Goal: Task Accomplishment & Management: Complete application form

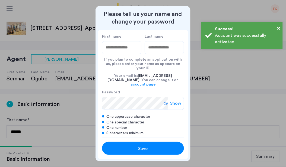
click at [124, 51] on input "First name" at bounding box center [121, 47] width 39 height 13
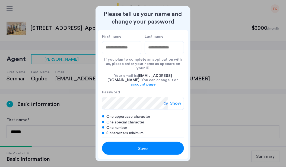
click at [122, 51] on input "First name" at bounding box center [121, 47] width 39 height 13
type input "****"
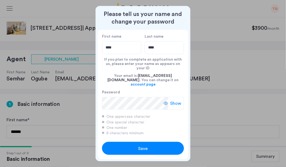
click at [163, 146] on div "Save" at bounding box center [143, 148] width 52 height 7
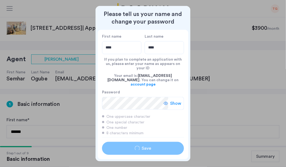
type input "****"
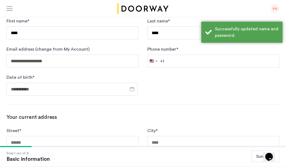
scroll to position [110, 0]
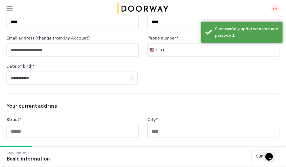
click at [136, 77] on span "Open calendar" at bounding box center [131, 78] width 13 height 13
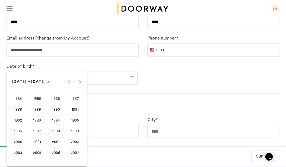
click at [20, 140] on span "2000" at bounding box center [17, 142] width 17 height 10
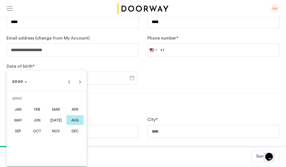
click at [59, 108] on span "MAR" at bounding box center [55, 110] width 17 height 10
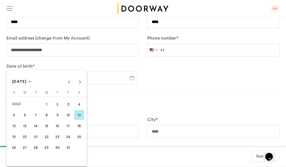
click at [78, 134] on span "25" at bounding box center [79, 137] width 10 height 10
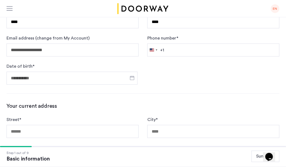
type input "**********"
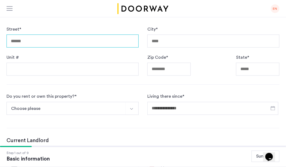
click at [71, 42] on input "Street *" at bounding box center [73, 41] width 132 height 13
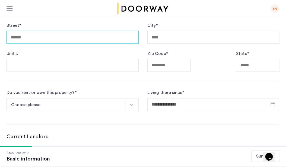
scroll to position [203, 0]
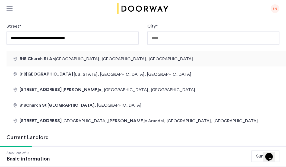
type input "**********"
type input "*********"
type input "*****"
type input "**"
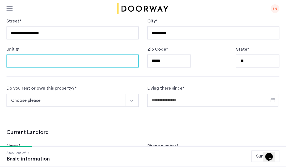
click at [106, 61] on input "Unit #" at bounding box center [73, 61] width 132 height 13
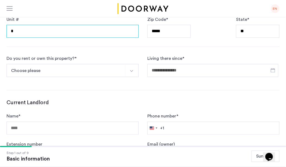
type input "*"
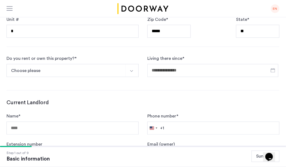
click at [119, 66] on button "Choose please" at bounding box center [66, 70] width 119 height 13
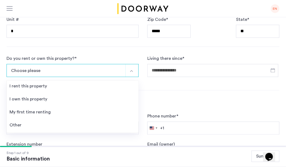
scroll to position [270, 0]
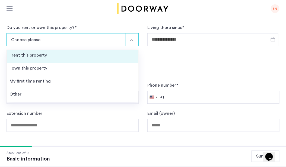
click at [105, 55] on li "I rent this property" at bounding box center [72, 56] width 131 height 13
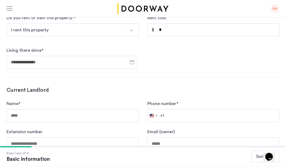
scroll to position [278, 0]
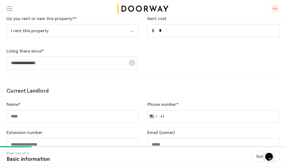
click at [135, 61] on span "Open calendar" at bounding box center [131, 62] width 13 height 13
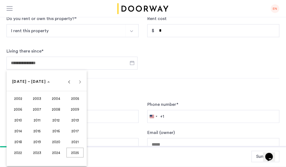
click at [58, 153] on span "2024" at bounding box center [55, 153] width 17 height 10
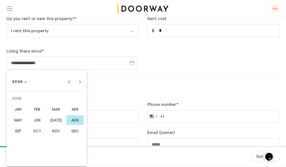
click at [75, 116] on span "AUG" at bounding box center [74, 120] width 17 height 10
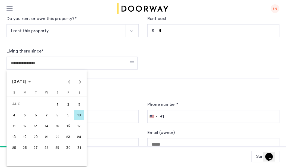
scroll to position [285, 0]
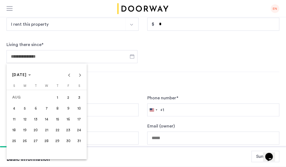
click at [12, 141] on span "25" at bounding box center [14, 141] width 10 height 10
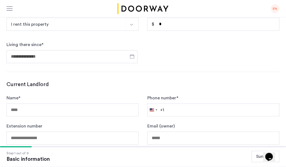
type input "**********"
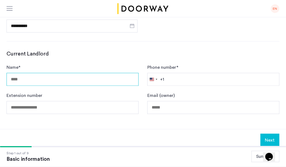
click at [81, 77] on input "Name *" at bounding box center [73, 79] width 132 height 13
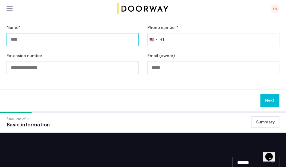
click at [81, 41] on input "Name *" at bounding box center [73, 39] width 132 height 13
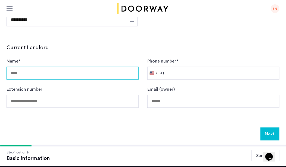
scroll to position [322, 0]
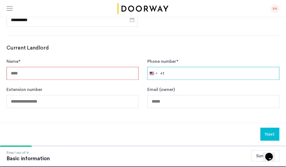
click at [176, 74] on input "Phone number *" at bounding box center [213, 73] width 132 height 13
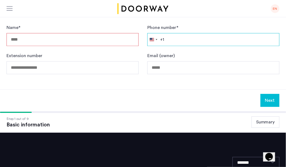
paste input "**"
type input "**"
drag, startPoint x: 182, startPoint y: 41, endPoint x: 161, endPoint y: 41, distance: 20.6
click at [161, 41] on div "[GEOGRAPHIC_DATA] +1 +1 244 results found [GEOGRAPHIC_DATA] +93 [GEOGRAPHIC_DAT…" at bounding box center [213, 39] width 132 height 13
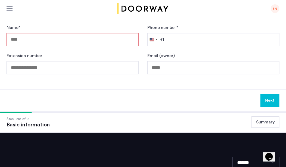
click at [102, 37] on input "Name *" at bounding box center [73, 39] width 132 height 13
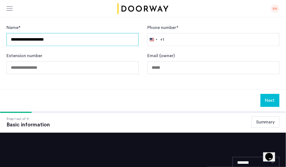
type input "**********"
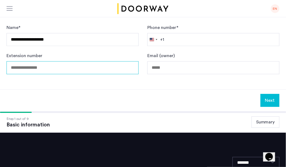
click at [110, 69] on input "Extension number" at bounding box center [73, 67] width 132 height 13
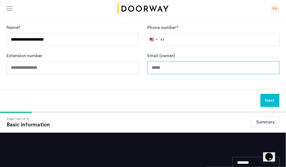
click at [188, 70] on input "Email (owner)" at bounding box center [213, 67] width 132 height 13
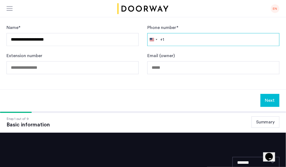
click at [185, 39] on input "Phone number *" at bounding box center [213, 39] width 132 height 13
paste input "**********"
type input "**********"
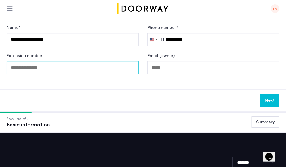
click at [93, 67] on input "Extension number" at bounding box center [73, 67] width 132 height 13
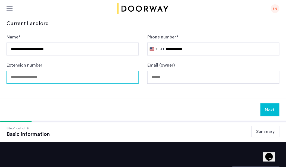
scroll to position [343, 0]
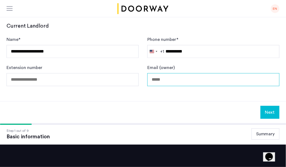
click at [162, 80] on input "Email (owner)" at bounding box center [213, 79] width 132 height 13
type input "**********"
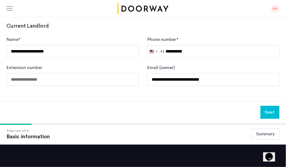
click at [269, 114] on button "Next" at bounding box center [269, 112] width 19 height 13
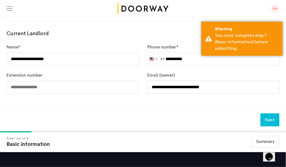
scroll to position [351, 0]
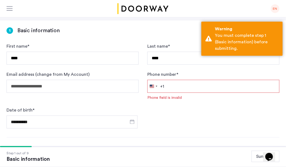
click at [218, 80] on input "Phone number *" at bounding box center [213, 86] width 132 height 13
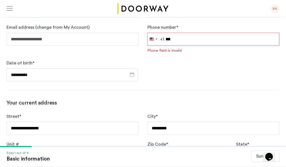
type input "**********"
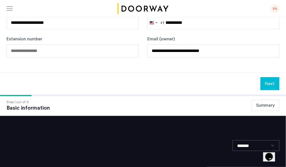
scroll to position [395, 0]
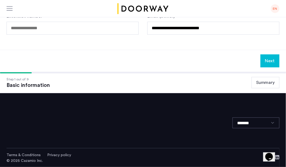
click at [269, 65] on button "Next" at bounding box center [269, 60] width 19 height 13
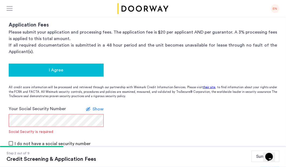
scroll to position [95, 0]
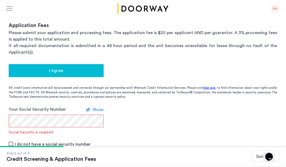
click at [59, 70] on span "I Agree" at bounding box center [56, 70] width 14 height 7
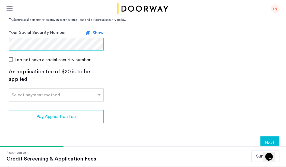
scroll to position [172, 0]
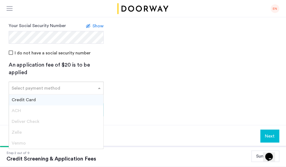
click at [81, 89] on input "text" at bounding box center [51, 87] width 78 height 4
click at [80, 97] on div "Credit Card" at bounding box center [56, 100] width 94 height 11
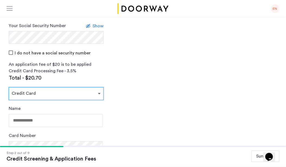
click at [96, 91] on span at bounding box center [99, 93] width 7 height 7
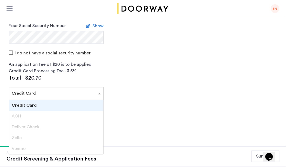
click at [21, 116] on span "ACH" at bounding box center [16, 116] width 9 height 4
click at [26, 78] on div "Total - $20.70" at bounding box center [56, 78] width 95 height 8
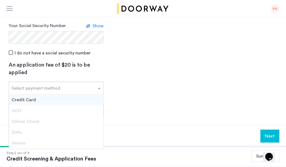
click at [38, 88] on input "text" at bounding box center [51, 87] width 78 height 4
click at [43, 101] on div "Credit Card" at bounding box center [56, 100] width 94 height 11
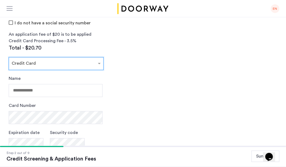
scroll to position [205, 0]
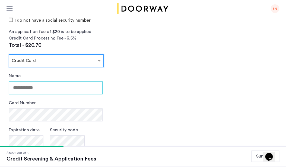
click at [47, 87] on input "Name" at bounding box center [56, 88] width 94 height 13
type input "*********"
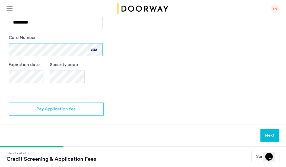
scroll to position [311, 0]
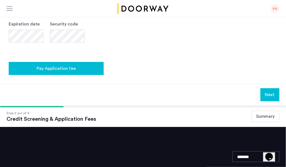
click at [69, 70] on span "Pay Application fee" at bounding box center [56, 68] width 39 height 7
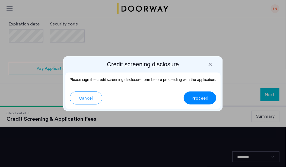
click at [207, 62] on div at bounding box center [209, 64] width 5 height 5
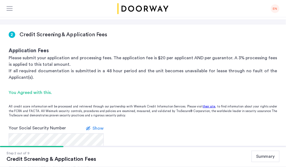
scroll to position [80, 0]
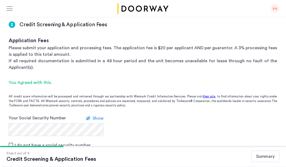
click at [41, 83] on div "You Agreed with this." at bounding box center [143, 82] width 268 height 7
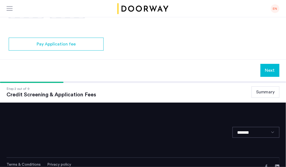
scroll to position [339, 0]
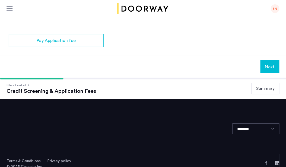
click at [273, 65] on button "Next" at bounding box center [269, 66] width 19 height 13
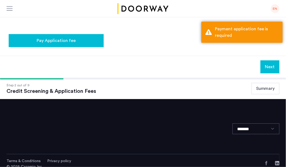
click at [81, 38] on div "Pay Application fee" at bounding box center [56, 40] width 86 height 7
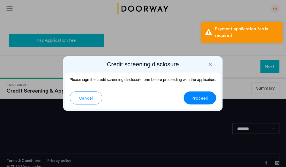
scroll to position [0, 0]
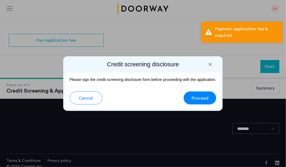
click at [200, 98] on span "Proceed" at bounding box center [199, 98] width 17 height 7
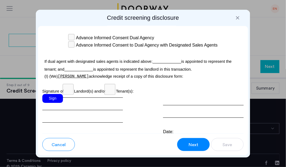
scroll to position [1960, 0]
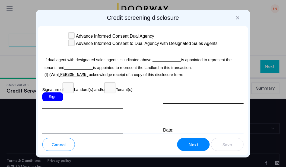
click at [54, 92] on div "Sign" at bounding box center [52, 96] width 21 height 9
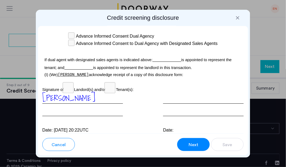
scroll to position [1969, 0]
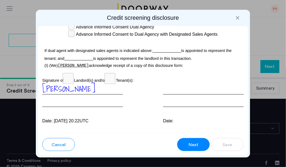
click at [189, 142] on span "Next" at bounding box center [193, 145] width 10 height 7
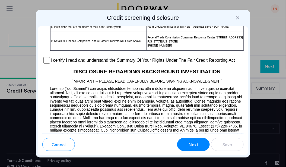
scroll to position [539, 0]
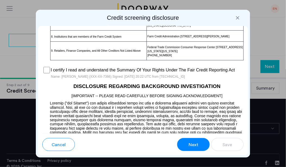
click at [193, 147] on span "Next" at bounding box center [193, 145] width 10 height 7
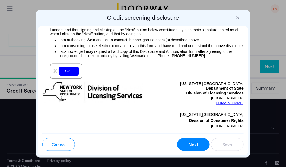
scroll to position [775, 0]
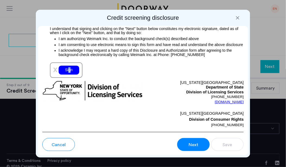
click at [69, 75] on div "Sign" at bounding box center [69, 70] width 21 height 9
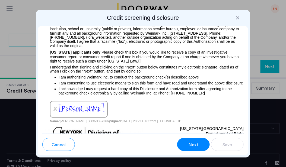
scroll to position [728, 0]
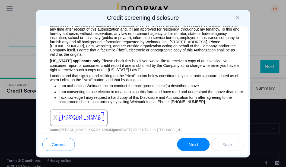
click at [193, 148] on span "Next" at bounding box center [193, 145] width 10 height 7
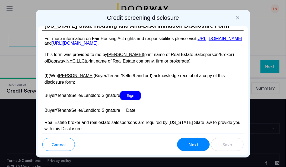
scroll to position [1211, 0]
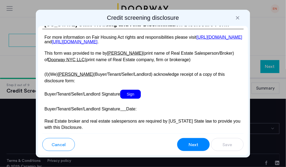
click at [134, 99] on span "Sign" at bounding box center [130, 94] width 21 height 9
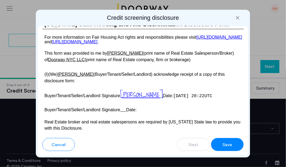
click at [217, 143] on button "Save" at bounding box center [227, 144] width 33 height 13
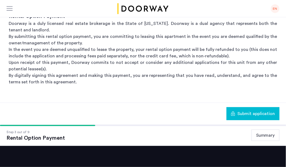
scroll to position [166, 0]
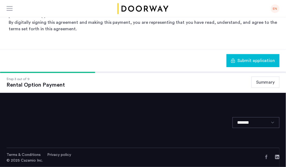
click at [254, 61] on span "Submit application" at bounding box center [256, 60] width 38 height 7
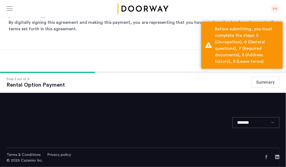
click at [172, 52] on div "Submit application" at bounding box center [143, 61] width 286 height 22
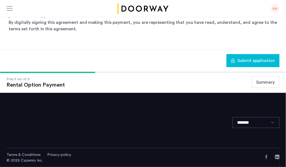
click at [244, 61] on span "Submit application" at bounding box center [256, 60] width 38 height 7
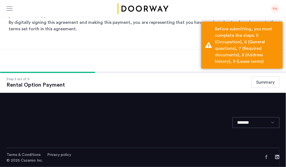
click at [267, 82] on button "Summary" at bounding box center [265, 82] width 28 height 11
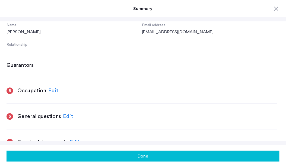
scroll to position [286, 0]
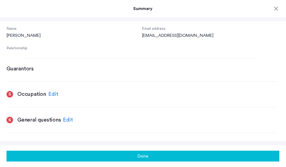
click at [53, 93] on div "Edit" at bounding box center [53, 94] width 10 height 8
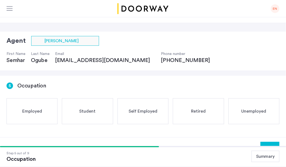
scroll to position [38, 0]
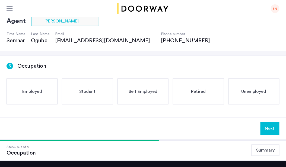
click at [37, 92] on span "Employed" at bounding box center [32, 91] width 20 height 7
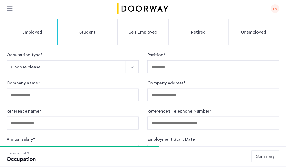
click at [59, 67] on button "Choose please" at bounding box center [66, 66] width 119 height 13
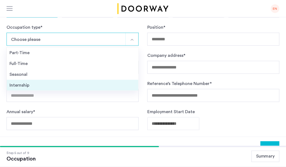
click at [50, 83] on div "Internship" at bounding box center [72, 85] width 126 height 7
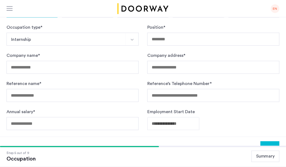
click at [85, 42] on button "Internship" at bounding box center [66, 39] width 119 height 13
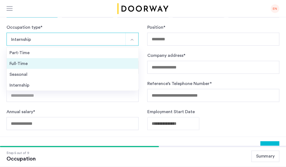
click at [76, 60] on div "Full-Time" at bounding box center [72, 63] width 126 height 7
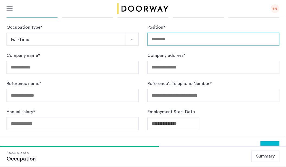
click at [159, 39] on input "Position *" at bounding box center [213, 39] width 132 height 13
type input "**********"
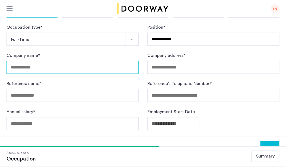
click at [85, 70] on input "Company name *" at bounding box center [73, 67] width 132 height 13
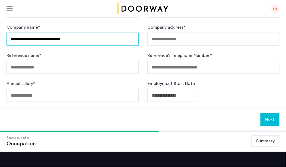
type input "**********"
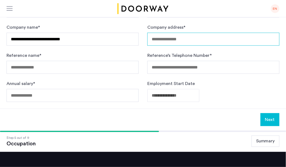
click at [190, 37] on input "Company address *" at bounding box center [213, 39] width 132 height 13
type input "**********"
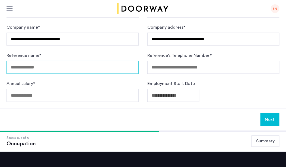
click at [100, 70] on input "Reference name *" at bounding box center [73, 67] width 132 height 13
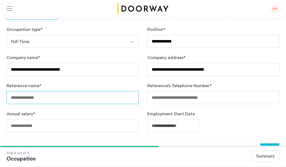
scroll to position [122, 0]
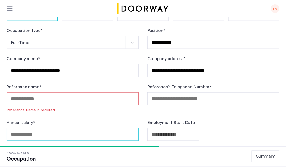
click at [73, 129] on input "Annual salary *" at bounding box center [73, 134] width 132 height 13
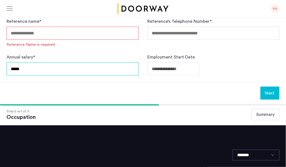
type input "*****"
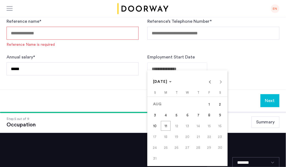
click at [220, 81] on div "[DATE] [DATE]" at bounding box center [186, 81] width 77 height 11
click at [178, 69] on div at bounding box center [143, 83] width 286 height 167
click at [209, 48] on div at bounding box center [143, 83] width 286 height 167
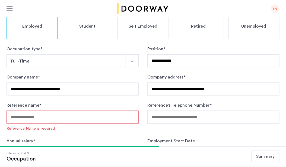
scroll to position [105, 0]
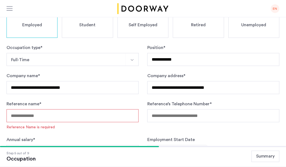
click at [119, 59] on button "Full-Time" at bounding box center [66, 59] width 119 height 13
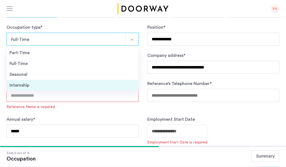
click at [114, 82] on div "Internship" at bounding box center [72, 85] width 126 height 7
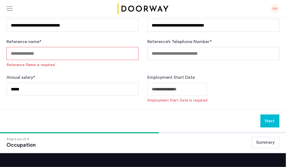
scroll to position [194, 0]
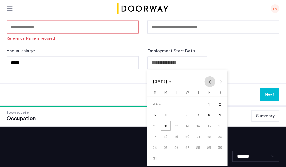
click at [209, 84] on span "Previous month" at bounding box center [209, 81] width 11 height 11
click at [222, 83] on span "Next month" at bounding box center [220, 81] width 11 height 11
click at [166, 124] on span "11" at bounding box center [166, 126] width 10 height 10
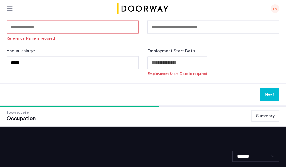
type input "**********"
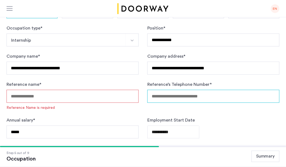
click at [187, 96] on input "Reference’s Telephone Number *" at bounding box center [213, 96] width 132 height 13
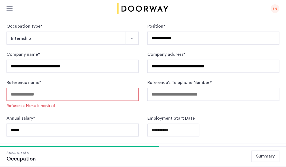
click at [125, 97] on input "Reference name *" at bounding box center [73, 94] width 132 height 13
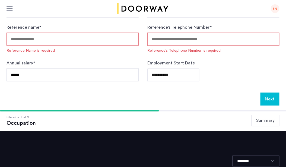
click at [116, 43] on input "Reference name *" at bounding box center [73, 39] width 132 height 13
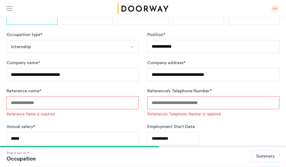
scroll to position [112, 0]
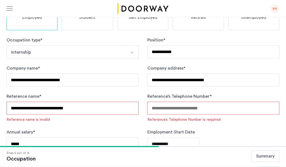
click at [171, 103] on input "Reference’s Telephone Number *" at bounding box center [213, 108] width 132 height 13
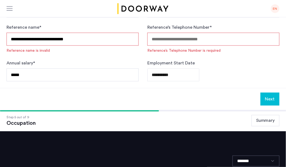
drag, startPoint x: 112, startPoint y: 41, endPoint x: 49, endPoint y: 40, distance: 63.1
click at [49, 40] on input "**********" at bounding box center [73, 39] width 132 height 13
click at [50, 40] on input "**********" at bounding box center [73, 39] width 132 height 13
click at [85, 38] on input "**********" at bounding box center [73, 39] width 132 height 13
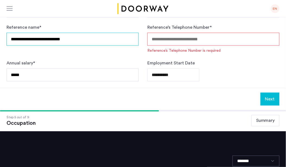
type input "**********"
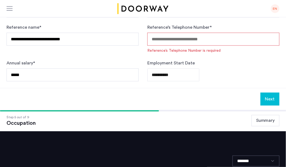
click at [203, 40] on input "Reference’s Telephone Number *" at bounding box center [213, 39] width 132 height 13
click at [203, 37] on input "Reference’s Telephone Number *" at bounding box center [213, 39] width 132 height 13
click at [212, 41] on input "Reference’s Telephone Number *" at bounding box center [213, 39] width 132 height 13
paste input "**********"
type input "**********"
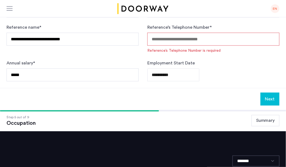
click at [192, 47] on div "Reference’s Telephone Number * Reference’s Telephone Number is required" at bounding box center [213, 38] width 132 height 29
click at [193, 38] on input "Reference’s Telephone Number *" at bounding box center [213, 39] width 132 height 13
paste input "**********"
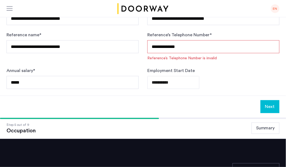
scroll to position [179, 0]
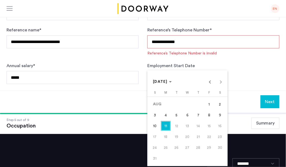
click at [163, 80] on span "[DATE]" at bounding box center [160, 82] width 15 height 4
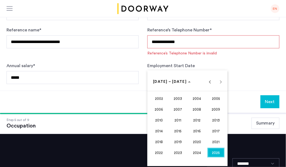
click at [218, 151] on span "2025" at bounding box center [215, 153] width 17 height 10
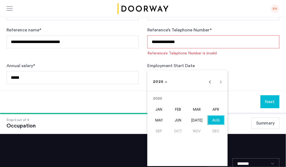
click at [163, 127] on span "SEP" at bounding box center [158, 131] width 17 height 10
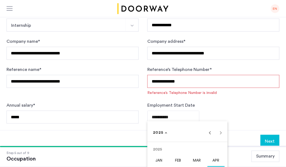
scroll to position [159, 0]
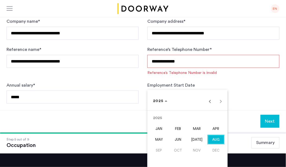
click at [261, 92] on div at bounding box center [143, 83] width 286 height 167
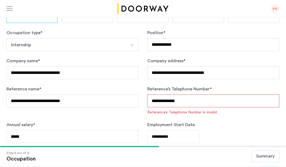
scroll to position [110, 0]
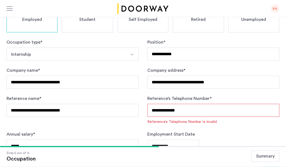
click at [169, 111] on input "**********" at bounding box center [213, 110] width 132 height 13
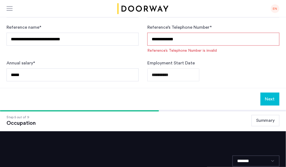
click at [162, 40] on input "**********" at bounding box center [213, 39] width 132 height 13
click at [153, 40] on input "**********" at bounding box center [213, 39] width 132 height 13
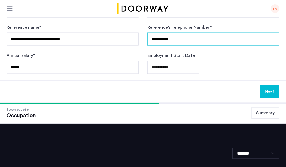
type input "**********"
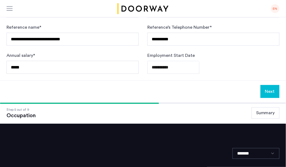
click at [268, 91] on button "Next" at bounding box center [269, 91] width 19 height 13
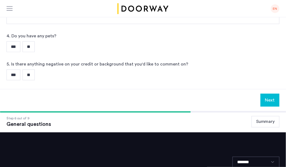
scroll to position [0, 0]
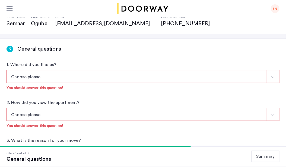
click at [140, 76] on button "Choose please" at bounding box center [137, 76] width 260 height 13
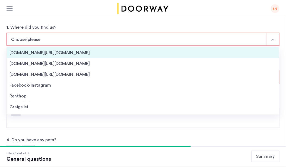
click at [141, 57] on li "[DOMAIN_NAME][URL][DOMAIN_NAME]" at bounding box center [143, 52] width 272 height 11
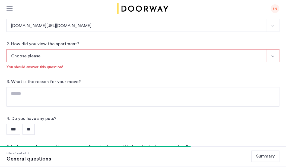
click at [141, 55] on button "Choose please" at bounding box center [137, 55] width 260 height 13
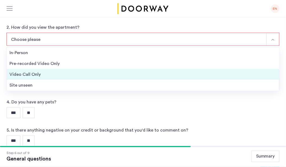
click at [134, 76] on div "Video Call Only" at bounding box center [142, 74] width 267 height 7
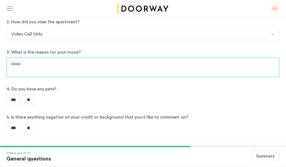
click at [134, 76] on textarea at bounding box center [143, 68] width 273 height 20
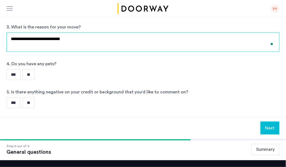
type textarea "**********"
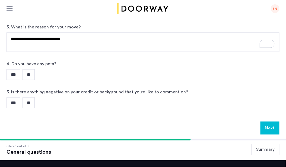
click at [14, 72] on input "***" at bounding box center [14, 74] width 14 height 11
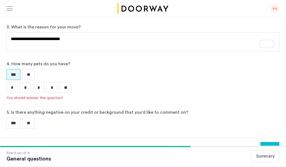
click at [34, 120] on input "**" at bounding box center [28, 123] width 12 height 11
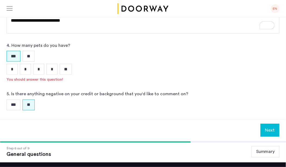
scroll to position [175, 0]
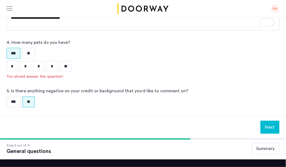
click at [14, 67] on input "*" at bounding box center [12, 66] width 11 height 11
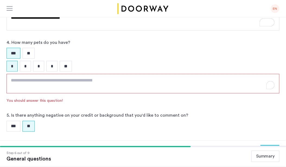
click at [69, 83] on textarea "To enrich screen reader interactions, please activate Accessibility in Grammarl…" at bounding box center [143, 84] width 273 height 20
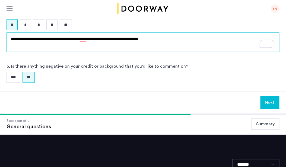
type textarea "**********"
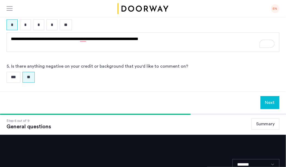
click at [268, 102] on button "Next" at bounding box center [269, 102] width 19 height 13
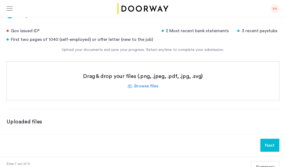
scroll to position [89, 0]
click at [142, 82] on label at bounding box center [143, 80] width 272 height 38
click at [0, 0] on input "file" at bounding box center [0, 0] width 0 height 0
click at [200, 79] on label at bounding box center [143, 80] width 272 height 38
click at [0, 0] on input "file" at bounding box center [0, 0] width 0 height 0
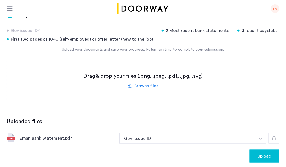
click at [151, 85] on label at bounding box center [143, 80] width 272 height 38
click at [0, 0] on input "file" at bounding box center [0, 0] width 0 height 0
click at [145, 84] on label at bounding box center [143, 80] width 272 height 38
click at [0, 0] on input "file" at bounding box center [0, 0] width 0 height 0
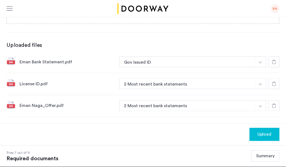
scroll to position [169, 0]
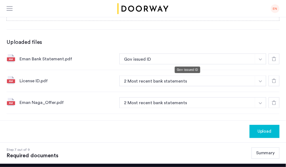
click at [231, 60] on button "Gov issued ID" at bounding box center [187, 59] width 136 height 11
click at [227, 56] on button "Gov issued ID" at bounding box center [187, 59] width 136 height 11
click at [258, 59] on button "button" at bounding box center [260, 59] width 11 height 11
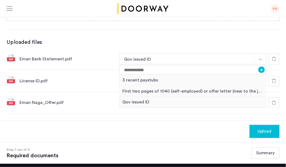
click at [259, 59] on img "button" at bounding box center [259, 60] width 3 height 2
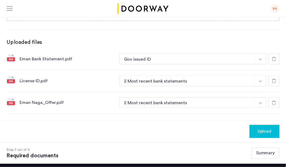
click at [259, 59] on img "button" at bounding box center [259, 60] width 3 height 2
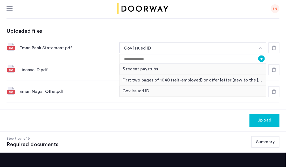
scroll to position [183, 0]
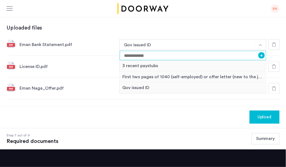
click at [208, 59] on input at bounding box center [192, 55] width 146 height 9
type input "**********"
click at [262, 53] on button "+" at bounding box center [261, 55] width 7 height 7
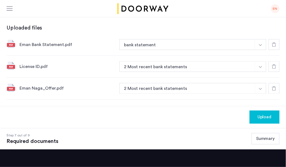
click at [255, 50] on button "button" at bounding box center [260, 44] width 11 height 11
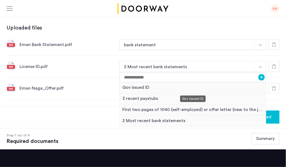
click at [245, 90] on div "Gov issued ID" at bounding box center [192, 87] width 146 height 11
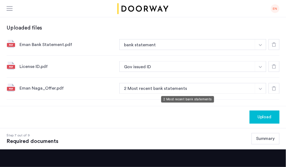
click at [235, 88] on button "2 Most recent bank statements" at bounding box center [187, 88] width 136 height 11
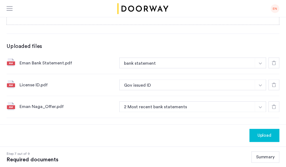
scroll to position [168, 0]
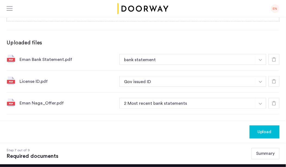
click at [259, 130] on span "Upload" at bounding box center [264, 132] width 14 height 7
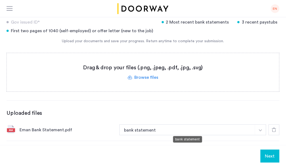
scroll to position [97, 0]
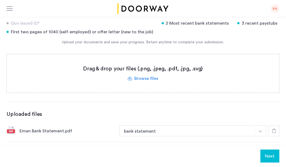
click at [145, 79] on label at bounding box center [143, 73] width 272 height 38
click at [0, 0] on input "file" at bounding box center [0, 0] width 0 height 0
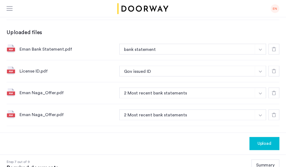
scroll to position [173, 0]
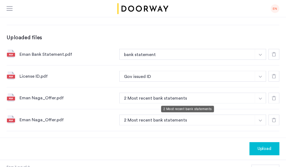
click at [226, 99] on button "2 Most recent bank statements" at bounding box center [187, 98] width 136 height 11
click at [274, 120] on icon at bounding box center [273, 120] width 4 height 4
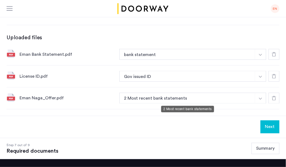
click at [237, 99] on button "2 Most recent bank statements" at bounding box center [187, 98] width 136 height 11
click at [259, 56] on img "button" at bounding box center [259, 55] width 3 height 2
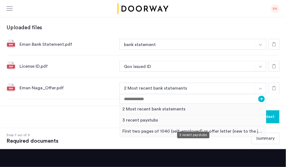
scroll to position [184, 0]
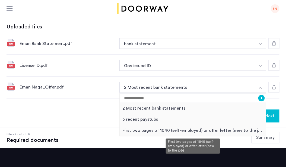
click at [227, 129] on div "First two pages of 1040 (self-employed) or offer letter (new to the job)" at bounding box center [192, 130] width 146 height 11
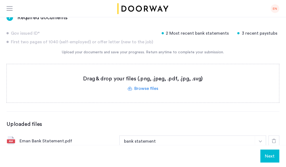
scroll to position [88, 0]
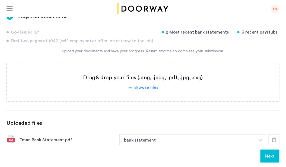
click at [151, 85] on label at bounding box center [143, 82] width 272 height 38
click at [0, 0] on input "file" at bounding box center [0, 0] width 0 height 0
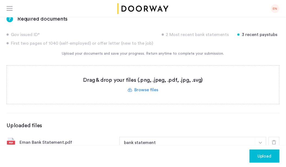
scroll to position [86, 0]
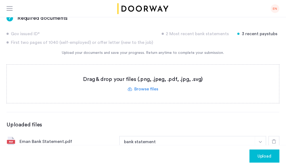
click at [158, 90] on label at bounding box center [143, 84] width 272 height 38
click at [0, 0] on input "file" at bounding box center [0, 0] width 0 height 0
click at [148, 89] on label at bounding box center [143, 84] width 272 height 38
click at [0, 0] on input "file" at bounding box center [0, 0] width 0 height 0
click at [142, 87] on label at bounding box center [143, 84] width 272 height 38
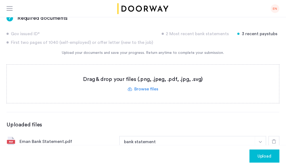
click at [0, 0] on input "file" at bounding box center [0, 0] width 0 height 0
click at [267, 158] on span "Upload" at bounding box center [264, 156] width 14 height 7
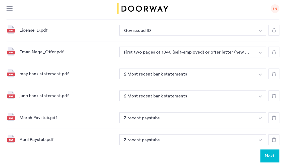
scroll to position [225, 0]
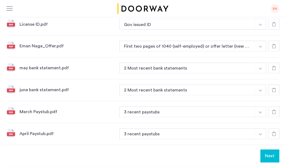
click at [273, 155] on button "Next" at bounding box center [269, 156] width 19 height 13
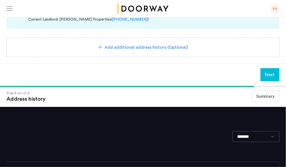
scroll to position [151, 0]
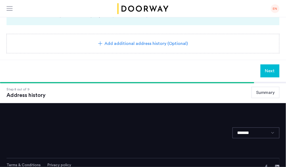
drag, startPoint x: 269, startPoint y: 70, endPoint x: 180, endPoint y: 58, distance: 89.9
click at [180, 58] on app-address-history "8 Address history Current address [STREET_ADDRESS][DEMOGRAPHIC_DATA] You rent t…" at bounding box center [143, 12] width 286 height 139
click at [181, 47] on span "Add additional address history (Optional)" at bounding box center [146, 43] width 83 height 7
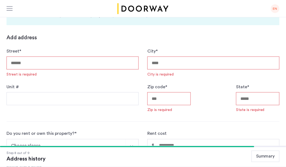
click at [85, 64] on input "Street *" at bounding box center [73, 63] width 132 height 13
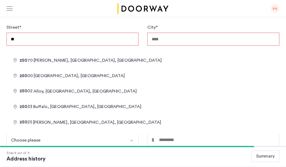
type input "*"
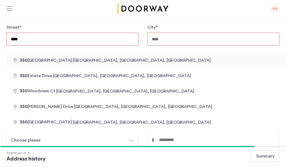
type input "**********"
type input "*********"
type input "********"
type input "*****"
type input "********"
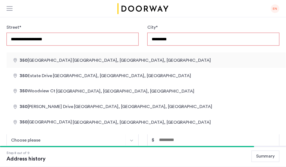
type input "*********"
type input "**********"
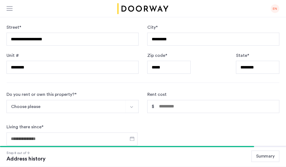
click at [95, 28] on div "**********" at bounding box center [73, 35] width 132 height 22
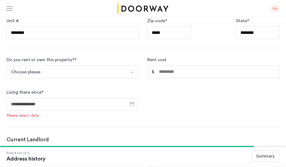
click at [76, 77] on button "Choose please" at bounding box center [66, 72] width 119 height 13
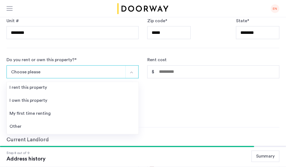
scroll to position [243, 0]
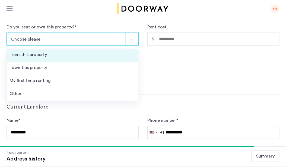
click at [95, 54] on li "I rent this property" at bounding box center [72, 56] width 131 height 13
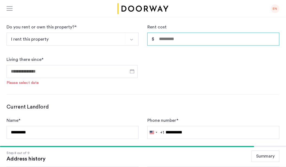
click at [177, 37] on input "Rent cost" at bounding box center [213, 39] width 132 height 13
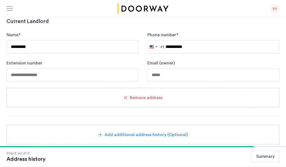
scroll to position [345, 0]
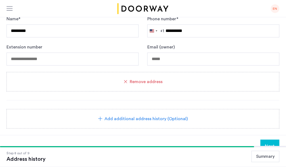
type input "*****"
click at [135, 81] on span "Remove address" at bounding box center [146, 82] width 33 height 7
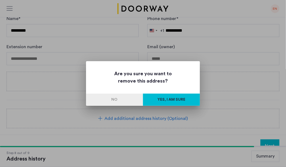
click at [154, 101] on button "Yes, I am sure" at bounding box center [171, 100] width 57 height 12
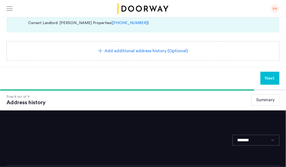
scroll to position [162, 0]
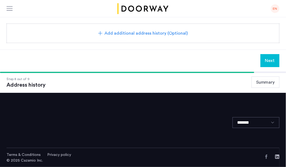
click at [267, 57] on span "Next" at bounding box center [270, 60] width 10 height 7
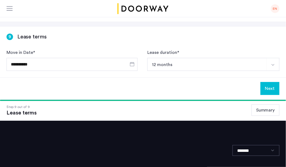
scroll to position [68, 0]
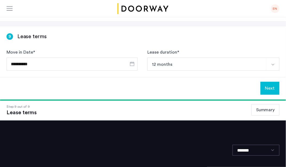
click at [271, 89] on button "Next" at bounding box center [269, 88] width 19 height 13
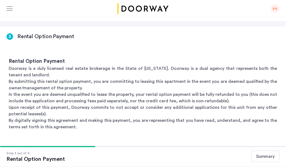
scroll to position [0, 0]
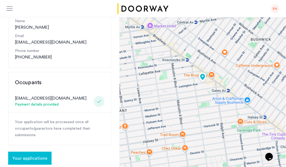
scroll to position [108, 0]
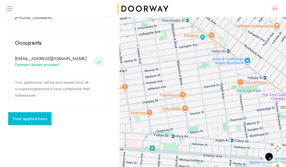
click at [25, 120] on span "Your applications" at bounding box center [29, 119] width 35 height 7
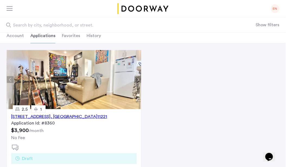
scroll to position [34, 0]
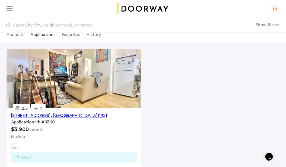
click at [74, 114] on div "[STREET_ADDRESS]" at bounding box center [59, 115] width 96 height 7
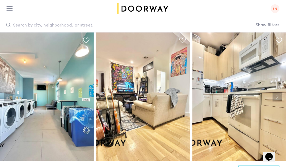
scroll to position [11, 0]
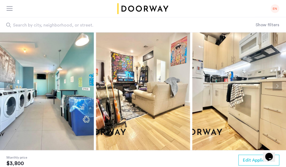
click at [280, 89] on button "Next apartment" at bounding box center [276, 86] width 9 height 9
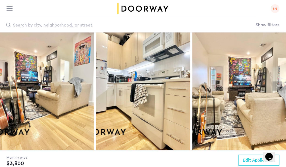
click at [279, 88] on button "Next apartment" at bounding box center [276, 86] width 9 height 9
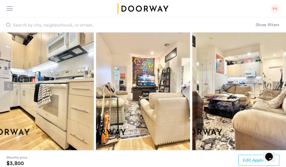
click at [278, 85] on button "Next apartment" at bounding box center [276, 86] width 9 height 9
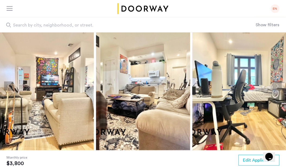
click at [278, 85] on button "Next apartment" at bounding box center [276, 86] width 9 height 9
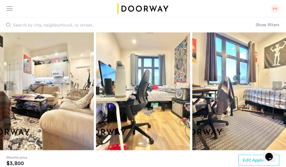
click at [278, 85] on button "Next apartment" at bounding box center [276, 86] width 9 height 9
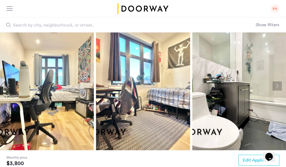
click at [278, 85] on button "Next apartment" at bounding box center [276, 86] width 9 height 9
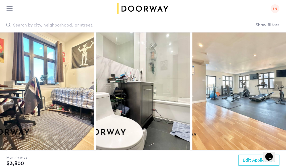
click at [278, 85] on button "Next apartment" at bounding box center [276, 86] width 9 height 9
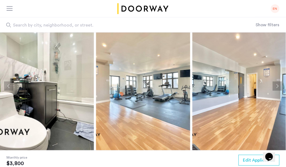
click at [278, 85] on button "Next apartment" at bounding box center [276, 86] width 9 height 9
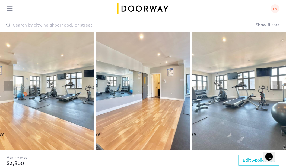
click at [278, 85] on button "Next apartment" at bounding box center [276, 86] width 9 height 9
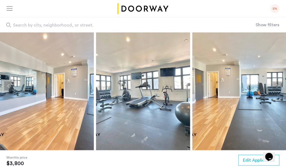
click at [278, 85] on button "Next apartment" at bounding box center [276, 86] width 9 height 9
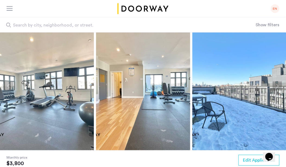
click at [278, 85] on button "Next apartment" at bounding box center [276, 86] width 9 height 9
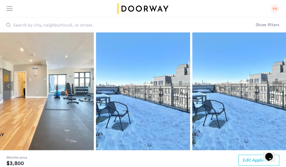
click at [278, 85] on button "Next apartment" at bounding box center [276, 86] width 9 height 9
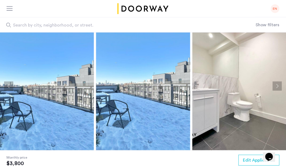
click at [278, 85] on button "Next apartment" at bounding box center [276, 86] width 9 height 9
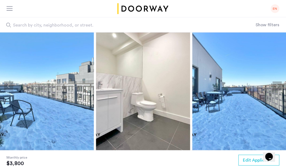
click at [278, 85] on button "Next apartment" at bounding box center [276, 86] width 9 height 9
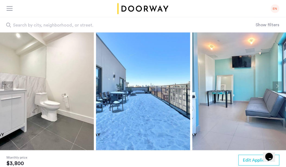
click at [278, 85] on button "Next apartment" at bounding box center [276, 86] width 9 height 9
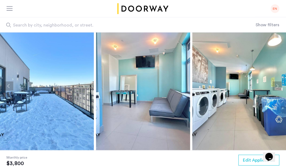
click at [278, 85] on button "Next apartment" at bounding box center [276, 86] width 9 height 9
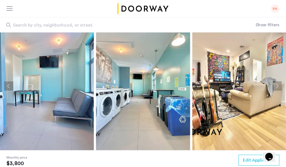
click at [278, 85] on button "Next apartment" at bounding box center [276, 86] width 9 height 9
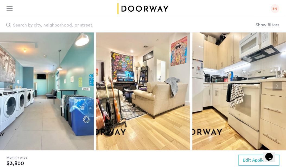
click at [278, 85] on button "Next apartment" at bounding box center [276, 86] width 9 height 9
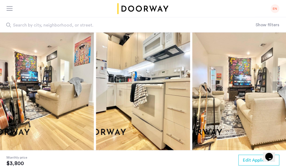
click at [278, 85] on button "Next apartment" at bounding box center [276, 86] width 9 height 9
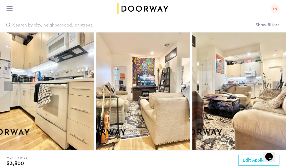
click at [278, 85] on button "Next apartment" at bounding box center [276, 86] width 9 height 9
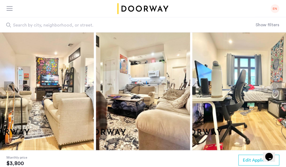
click at [278, 85] on button "Next apartment" at bounding box center [276, 86] width 9 height 9
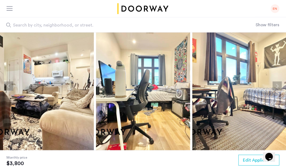
click at [278, 85] on button "Next apartment" at bounding box center [276, 86] width 9 height 9
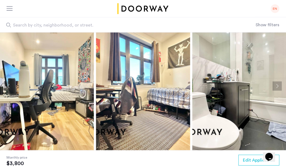
click at [278, 85] on button "Next apartment" at bounding box center [276, 86] width 9 height 9
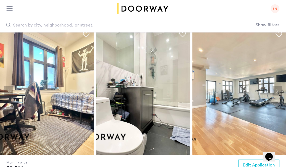
scroll to position [0, 0]
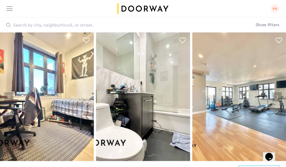
click at [171, 27] on span "Search by city, neighborhood, or street." at bounding box center [115, 25] width 204 height 7
click at [171, 27] on input "Search by city, neighborhood, or street." at bounding box center [127, 24] width 255 height 15
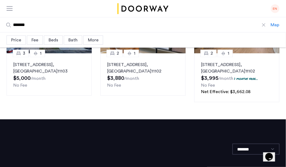
scroll to position [280, 0]
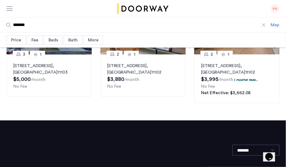
drag, startPoint x: 61, startPoint y: 24, endPoint x: -9, endPoint y: 23, distance: 71.0
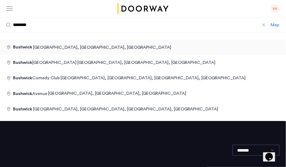
type input "**********"
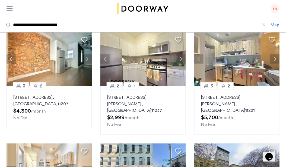
scroll to position [39, 0]
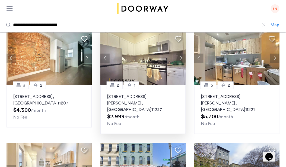
click at [179, 58] on button "Next apartment" at bounding box center [180, 58] width 9 height 9
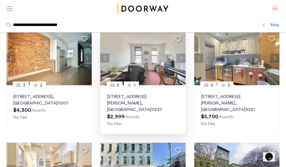
click at [179, 58] on button "Next apartment" at bounding box center [180, 58] width 9 height 9
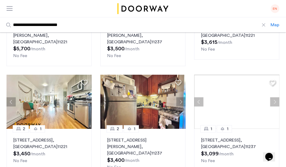
scroll to position [218, 0]
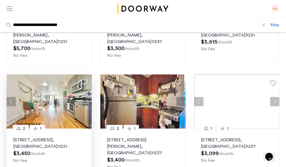
click at [87, 97] on button "Next apartment" at bounding box center [86, 101] width 9 height 9
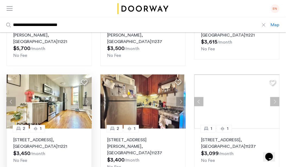
click at [87, 97] on button "Next apartment" at bounding box center [86, 101] width 9 height 9
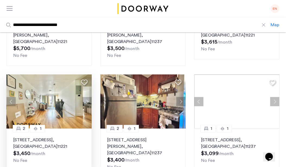
click at [87, 97] on button "Next apartment" at bounding box center [86, 101] width 9 height 9
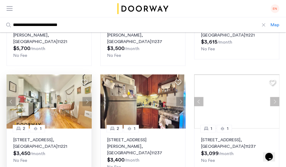
click at [87, 97] on button "Next apartment" at bounding box center [86, 101] width 9 height 9
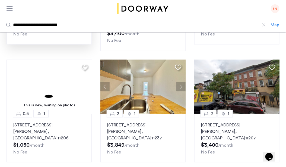
scroll to position [346, 0]
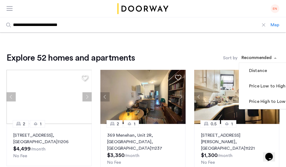
click at [258, 56] on div "sort-apartment" at bounding box center [256, 58] width 32 height 7
click at [255, 86] on label "Price Low to High" at bounding box center [267, 86] width 38 height 7
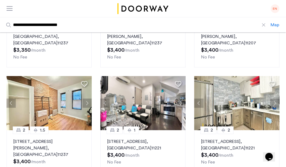
scroll to position [332, 0]
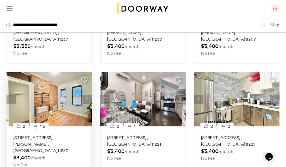
click at [85, 95] on button "Next apartment" at bounding box center [86, 99] width 9 height 9
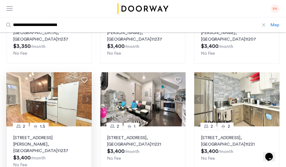
click at [85, 95] on button "Next apartment" at bounding box center [86, 99] width 9 height 9
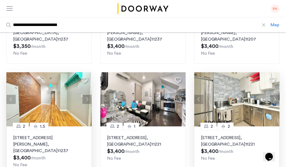
click at [275, 95] on button "Next apartment" at bounding box center [274, 99] width 9 height 9
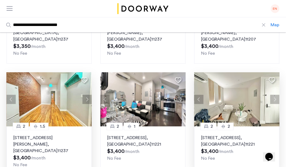
click at [275, 95] on button "Next apartment" at bounding box center [274, 99] width 9 height 9
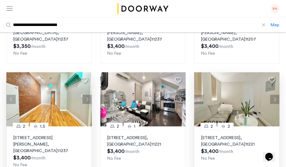
click at [275, 95] on button "Next apartment" at bounding box center [274, 99] width 9 height 9
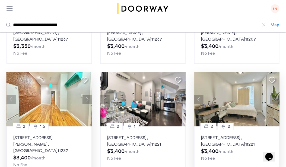
click at [256, 135] on p "334 Evergreen Avenue, Unit 2F, Brooklyn , NY 11221" at bounding box center [237, 141] width 72 height 13
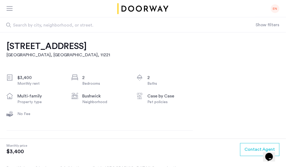
scroll to position [131, 0]
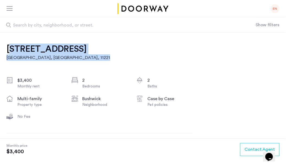
drag, startPoint x: 137, startPoint y: 48, endPoint x: 4, endPoint y: 49, distance: 133.5
copy link "334 Evergreen Avenue, Unit 2F Brooklyn, NY , 11221"
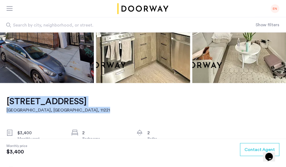
scroll to position [82, 0]
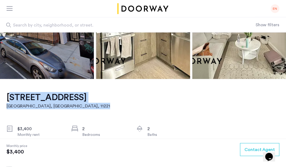
copy link "334 Evergreen Avenue, Unit 2F Brooklyn, NY , 11221"
